Goal: Information Seeking & Learning: Learn about a topic

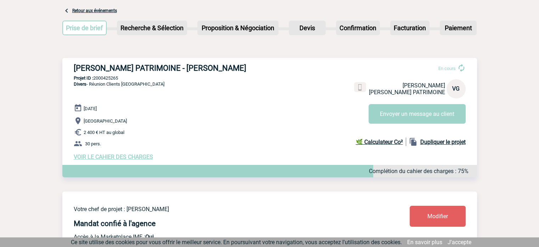
scroll to position [35, 0]
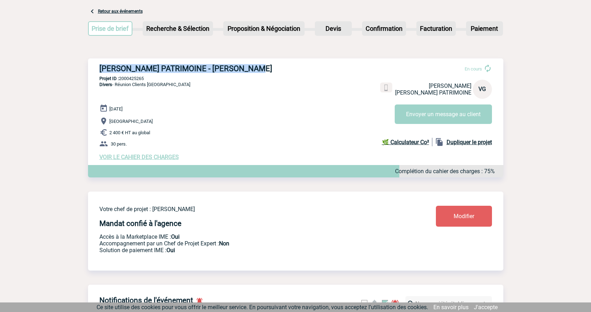
drag, startPoint x: 262, startPoint y: 72, endPoint x: 100, endPoint y: 65, distance: 162.6
click at [100, 65] on h3 "[PERSON_NAME] PATRIMOINE - [PERSON_NAME]" at bounding box center [205, 68] width 213 height 9
copy h3 "[PERSON_NAME] PATRIMOINE - [PERSON_NAME]"
drag, startPoint x: 149, startPoint y: 79, endPoint x: 121, endPoint y: 80, distance: 28.4
click at [121, 80] on p "Projet ID : 2000425265" at bounding box center [295, 78] width 415 height 5
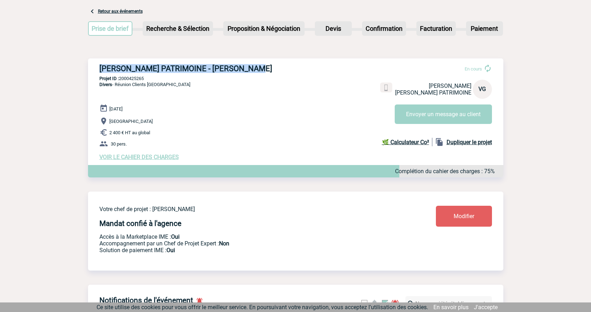
copy p "2000425265"
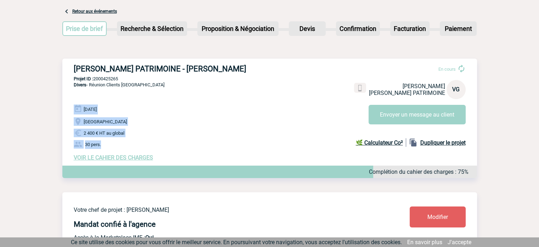
drag, startPoint x: 71, startPoint y: 106, endPoint x: 111, endPoint y: 142, distance: 54.0
click at [111, 142] on div "[PERSON_NAME] PATRIMOINE - [PERSON_NAME] En cours [PERSON_NAME] [PERSON_NAME] P…" at bounding box center [269, 113] width 415 height 108
copy div "[DATE] [GEOGRAPHIC_DATA] 2 400 € HT au global 30 pers."
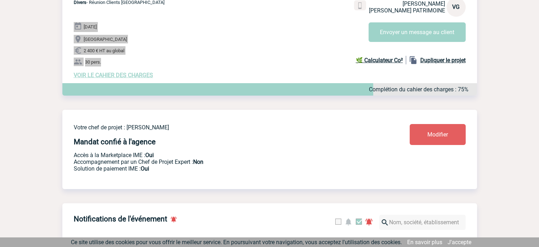
scroll to position [118, 0]
click at [135, 73] on span "VOIR LE CAHIER DES CHARGES" at bounding box center [113, 74] width 79 height 7
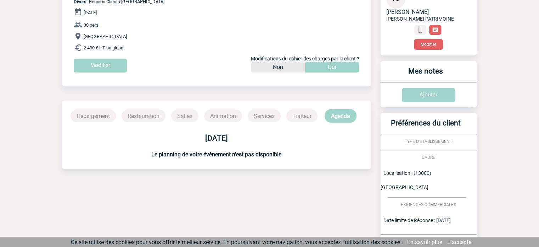
scroll to position [78, 0]
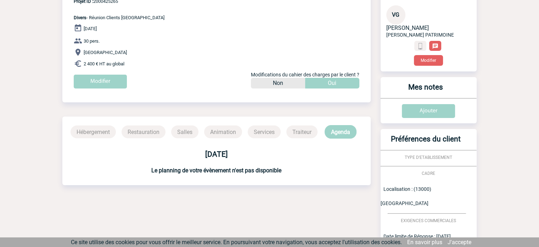
click at [296, 130] on p "Traiteur" at bounding box center [302, 131] width 31 height 13
click at [238, 130] on p "Animation" at bounding box center [223, 131] width 38 height 13
click at [205, 131] on p "Animation" at bounding box center [223, 131] width 38 height 13
click at [177, 131] on p "Salles" at bounding box center [184, 131] width 27 height 13
click at [137, 132] on p "Restauration" at bounding box center [144, 131] width 44 height 13
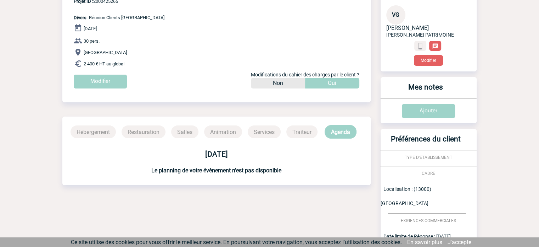
click at [109, 132] on p "Hébergement" at bounding box center [93, 131] width 45 height 13
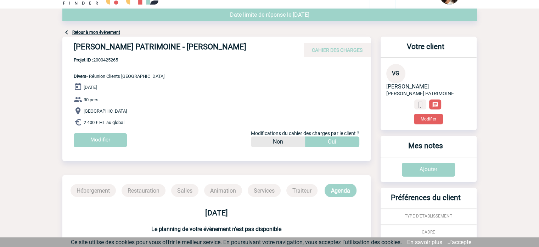
scroll to position [20, 0]
click at [112, 35] on link "Retour à mon événement" at bounding box center [96, 32] width 48 height 5
click at [112, 32] on link "Retour à mon événement" at bounding box center [96, 32] width 48 height 5
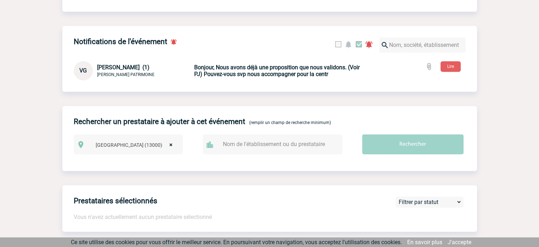
scroll to position [288, 0]
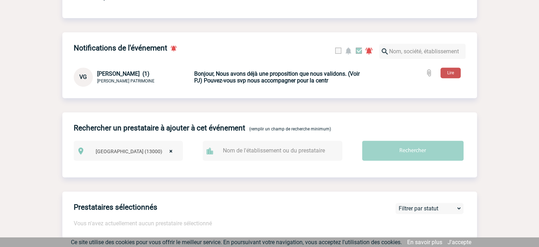
click at [451, 76] on button "Lire" at bounding box center [451, 72] width 20 height 11
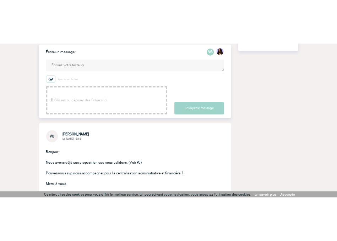
scroll to position [177, 0]
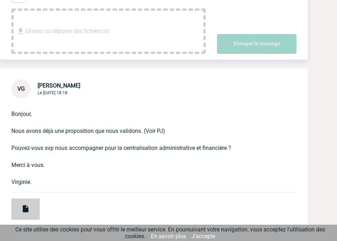
click at [27, 218] on div at bounding box center [25, 209] width 28 height 21
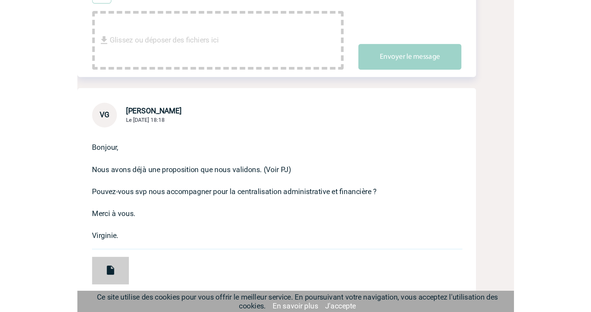
scroll to position [151, 0]
